Goal: Check status: Check status

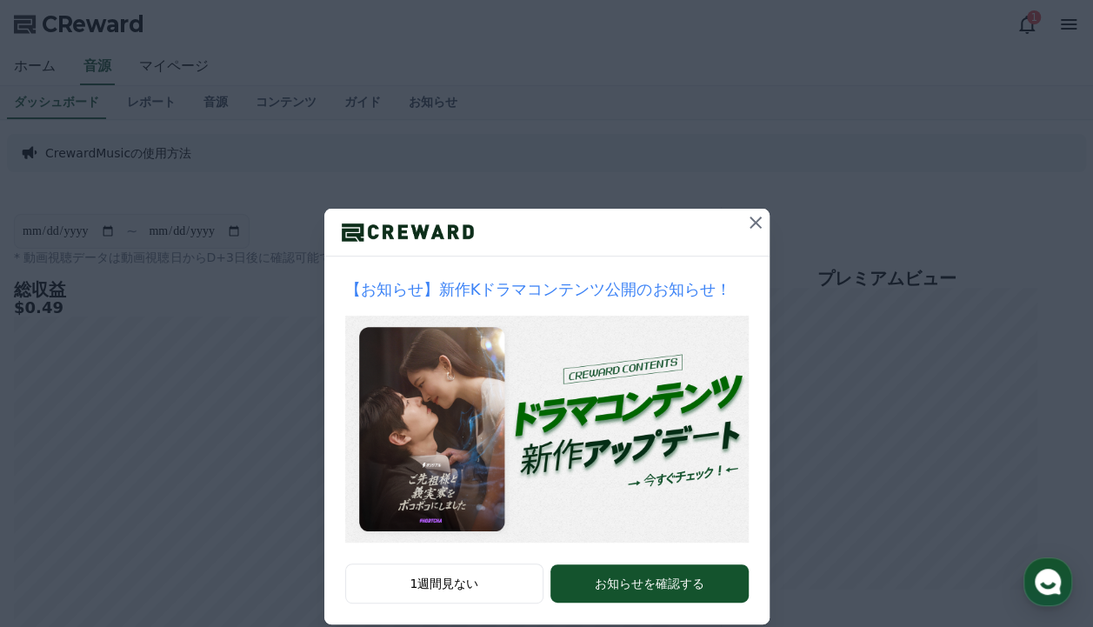
click at [745, 219] on icon at bounding box center [755, 222] width 21 height 21
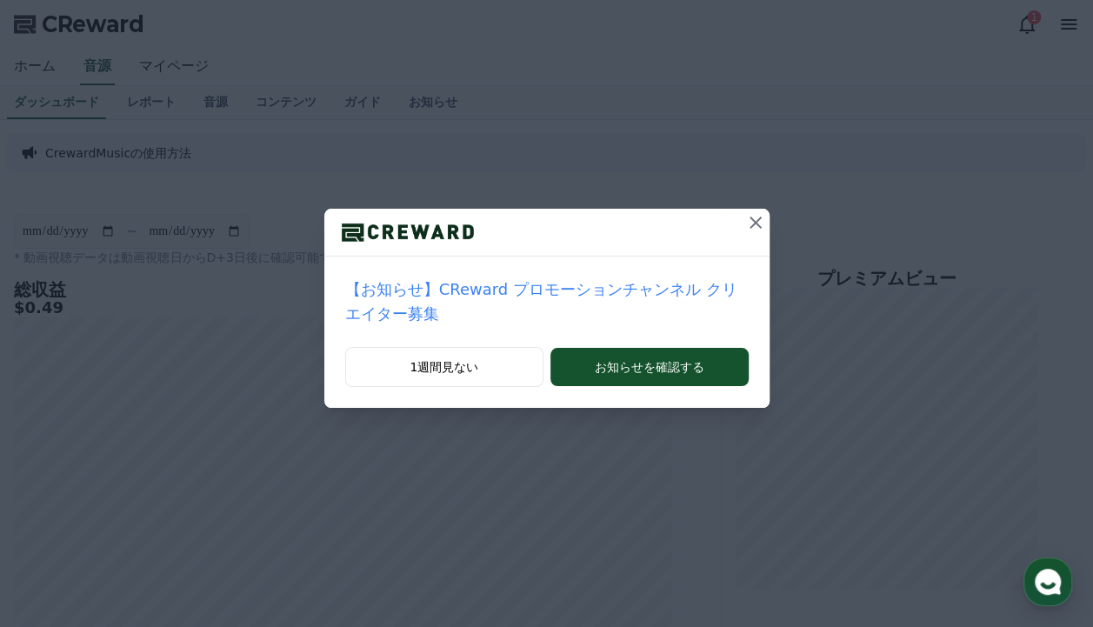
click at [745, 221] on icon at bounding box center [755, 222] width 21 height 21
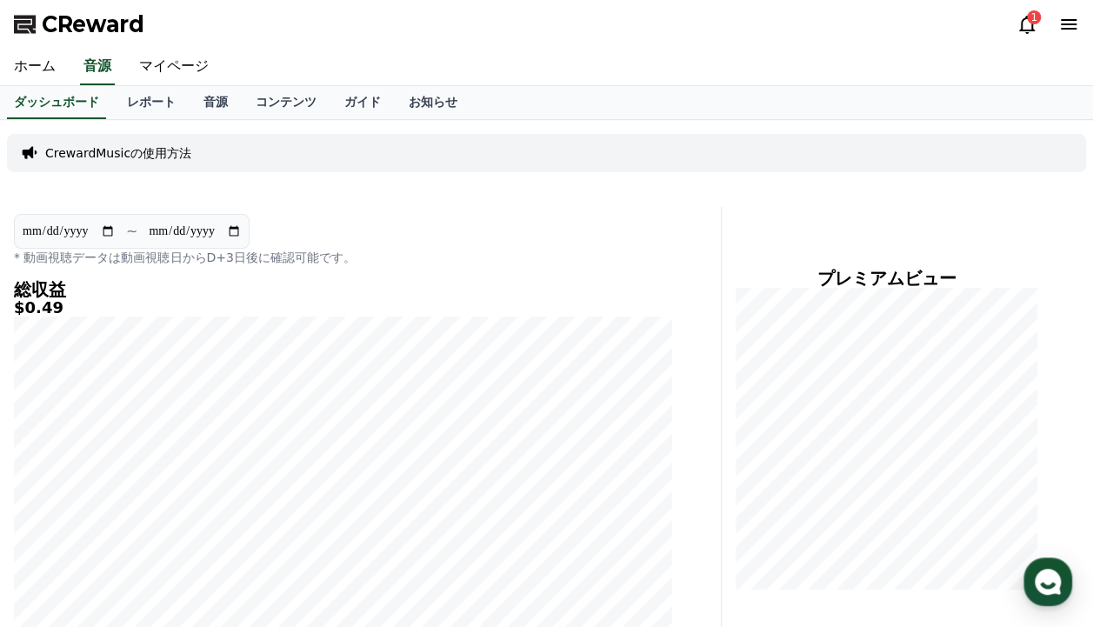
click at [1026, 33] on icon at bounding box center [1027, 25] width 16 height 18
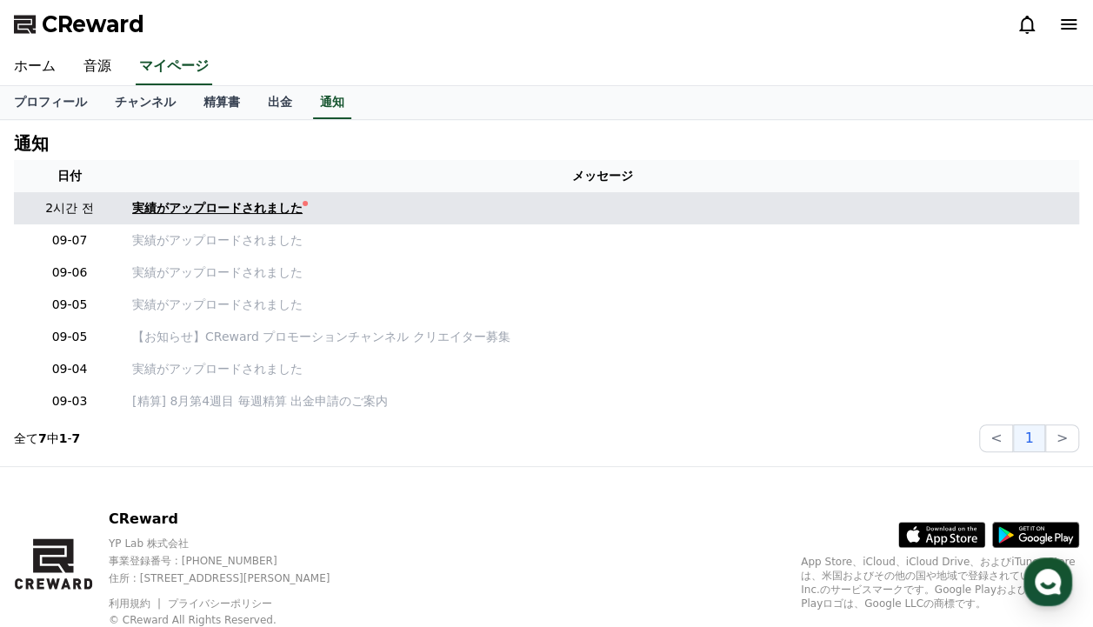
click at [349, 206] on link "実績がアップロードされました" at bounding box center [602, 208] width 940 height 18
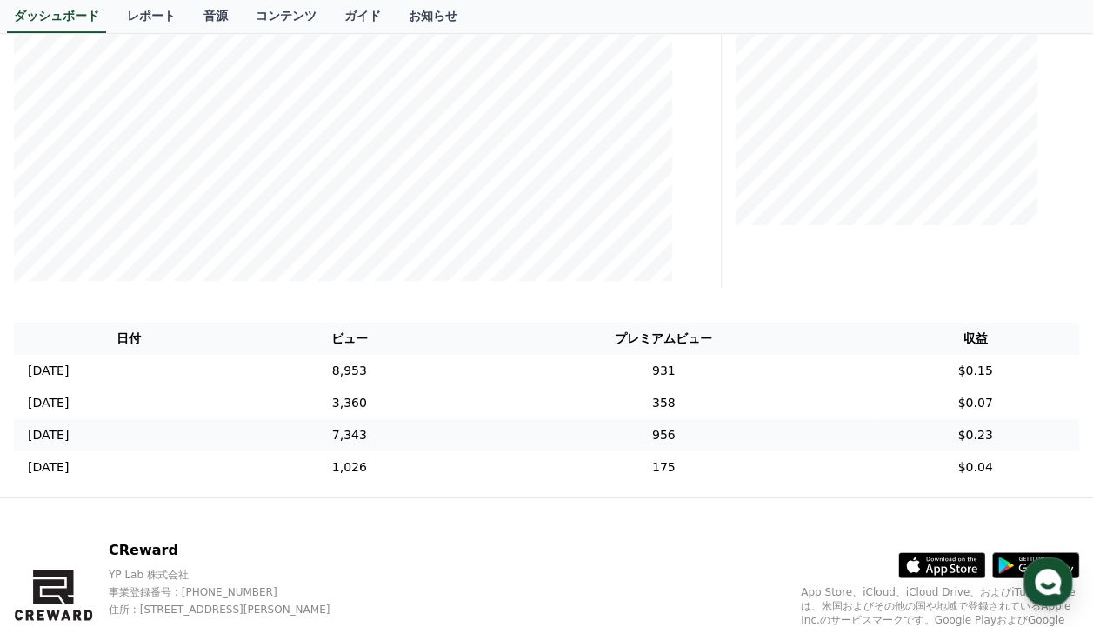
scroll to position [362, 0]
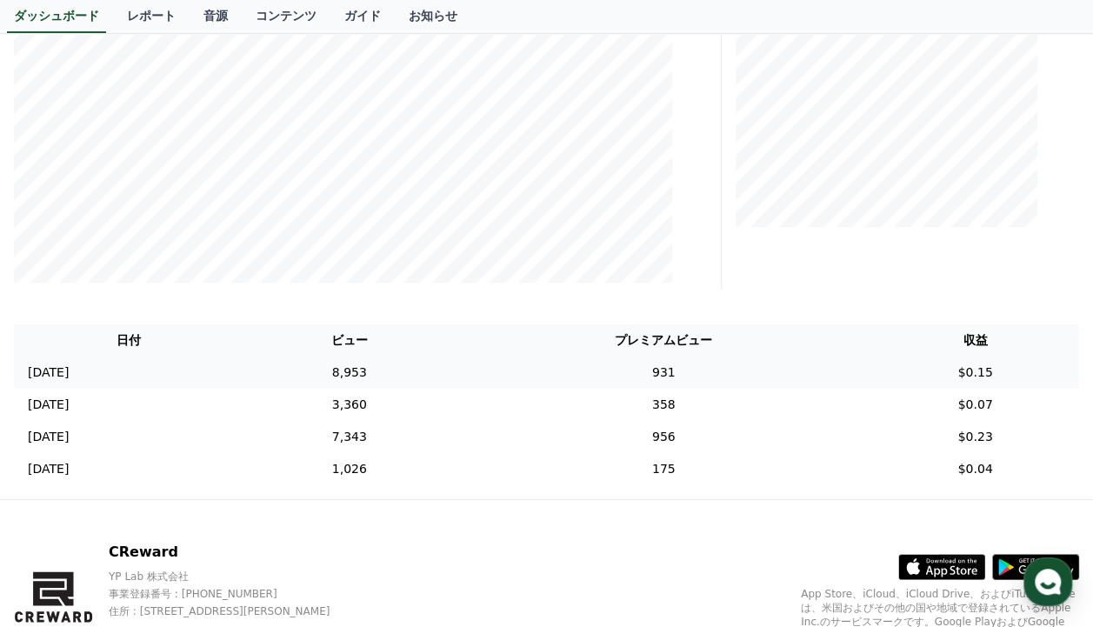
click at [342, 356] on td "8,953" at bounding box center [349, 372] width 213 height 32
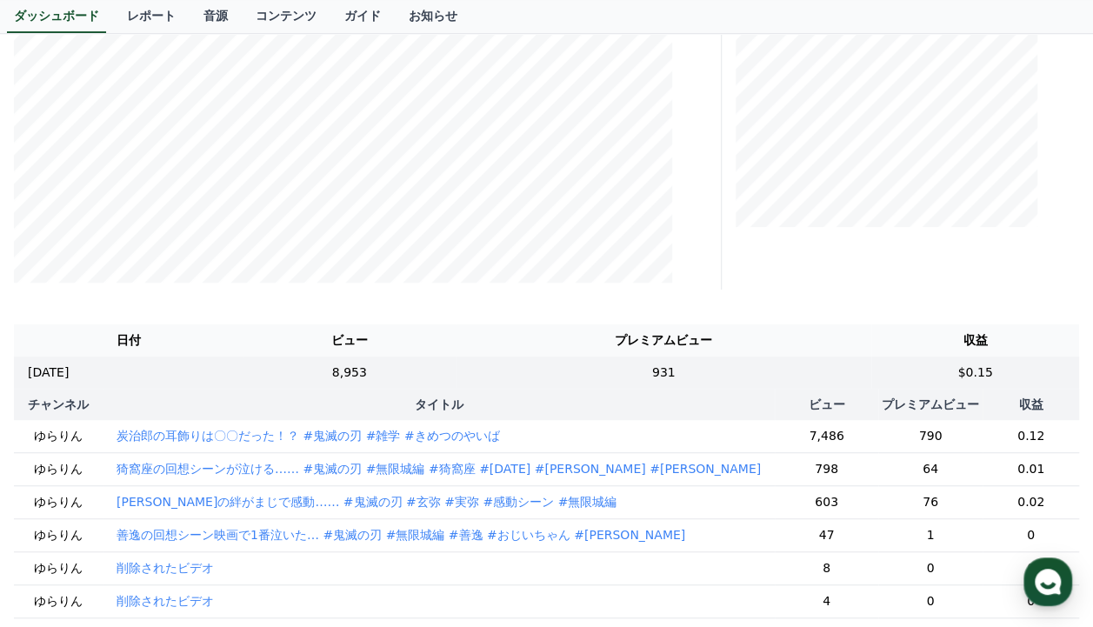
click at [530, 403] on th "タイトル" at bounding box center [439, 404] width 672 height 31
click at [424, 368] on td "8,953" at bounding box center [349, 372] width 213 height 32
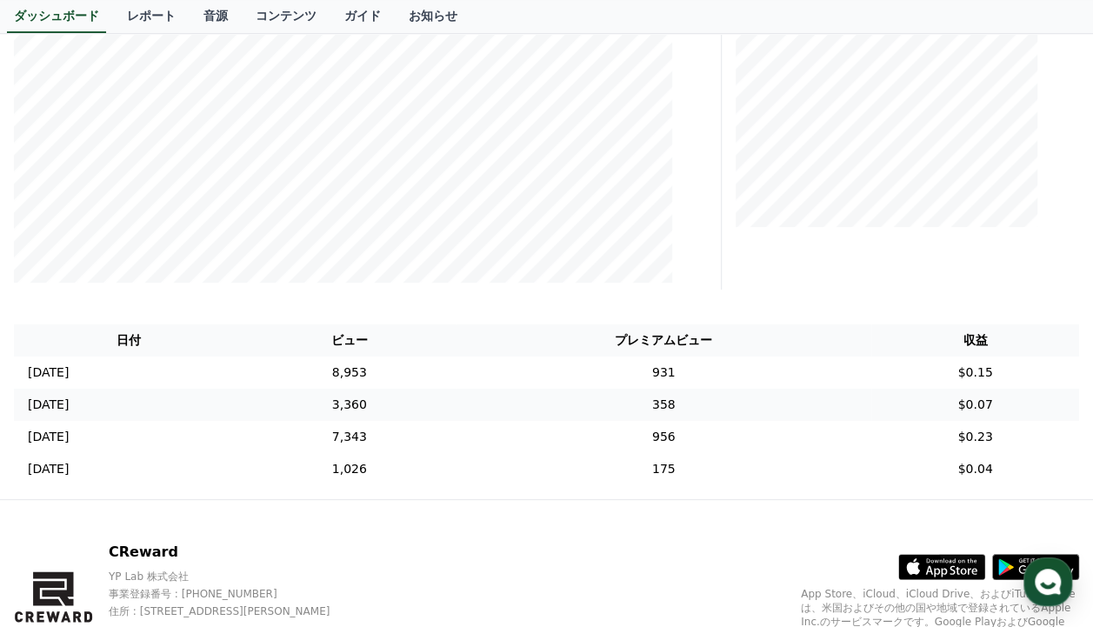
click at [414, 407] on td "3,360" at bounding box center [349, 405] width 213 height 32
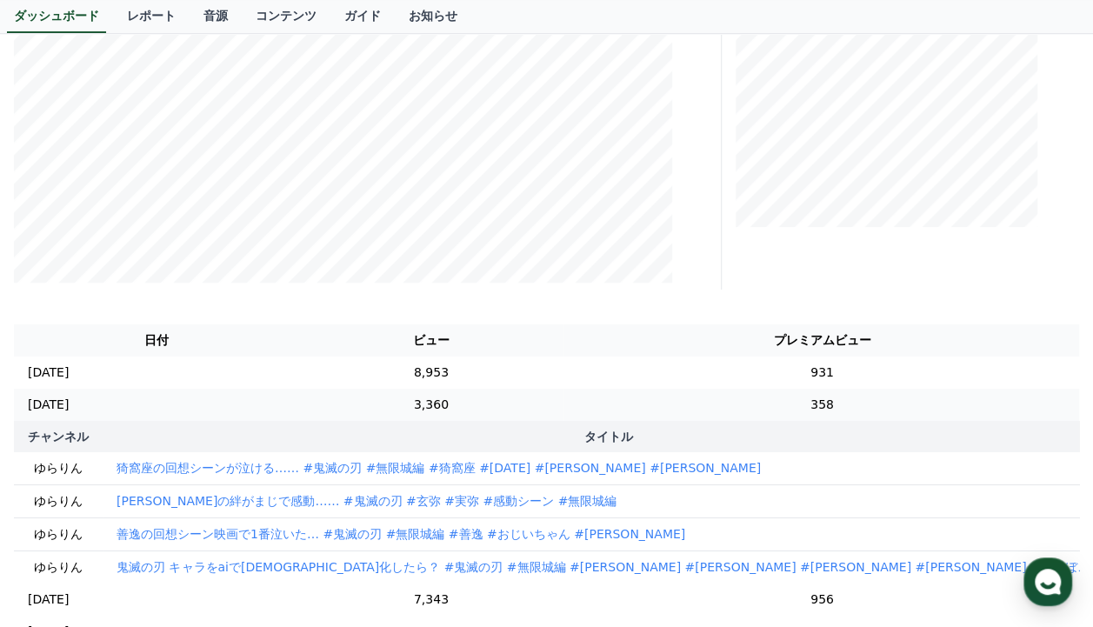
click at [416, 400] on td "3,360" at bounding box center [430, 405] width 265 height 32
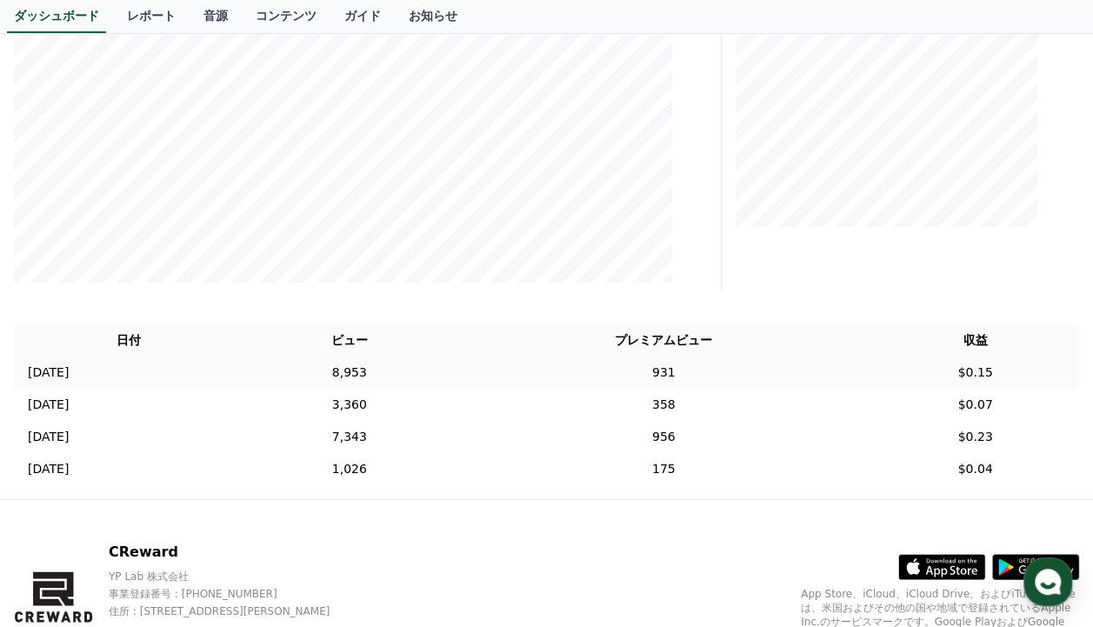
click at [440, 365] on td "8,953" at bounding box center [349, 372] width 213 height 32
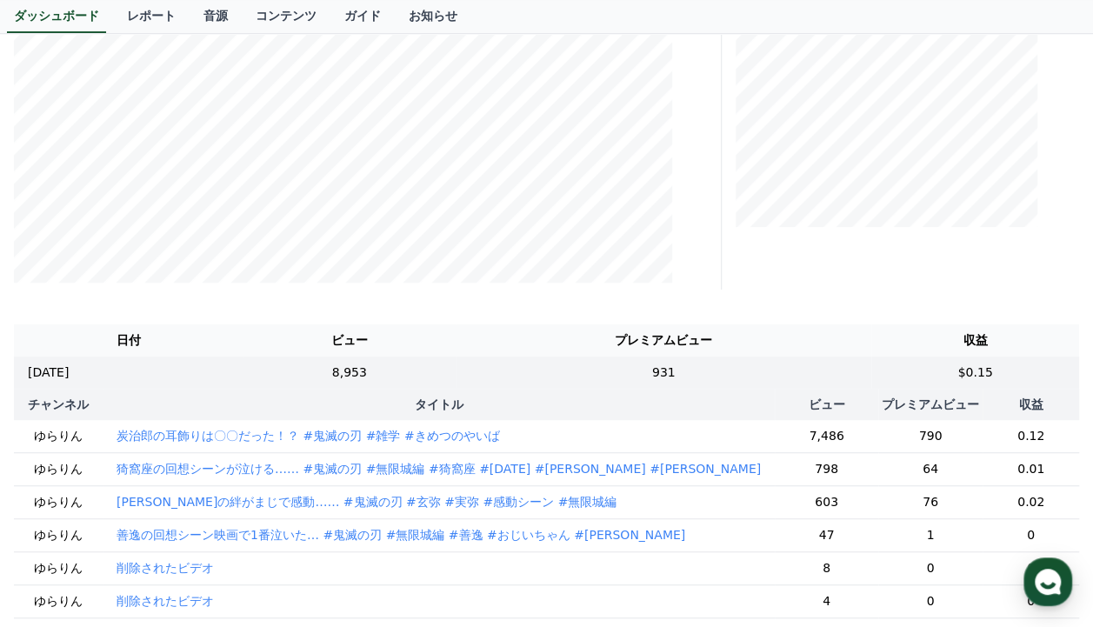
click at [775, 401] on th "ビュー" at bounding box center [826, 404] width 103 height 31
click at [709, 376] on td "931" at bounding box center [662, 372] width 415 height 32
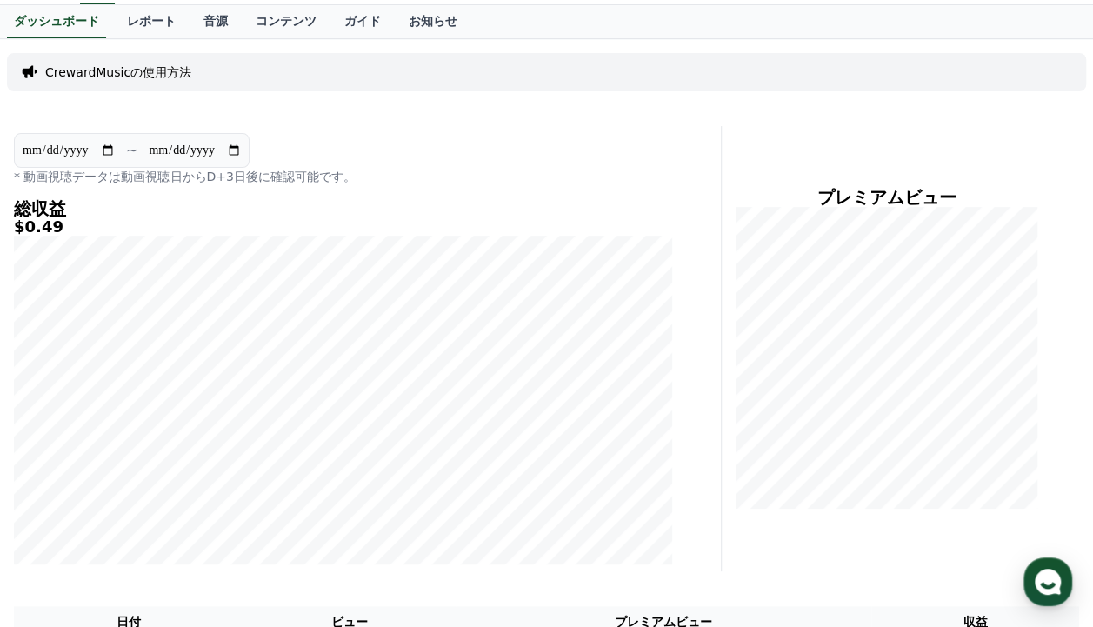
scroll to position [0, 0]
